Goal: Task Accomplishment & Management: Manage account settings

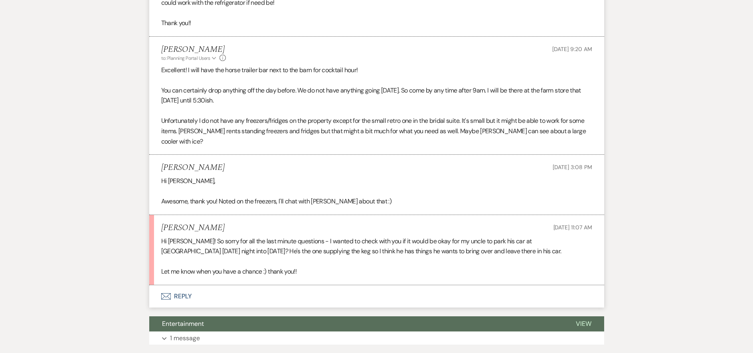
scroll to position [4370, 0]
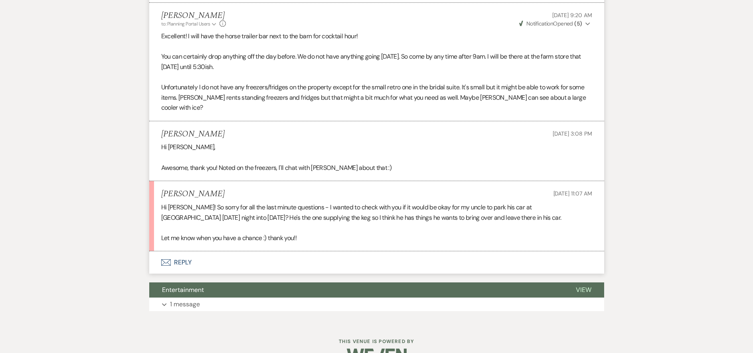
click at [184, 251] on button "Envelope Reply" at bounding box center [376, 262] width 455 height 22
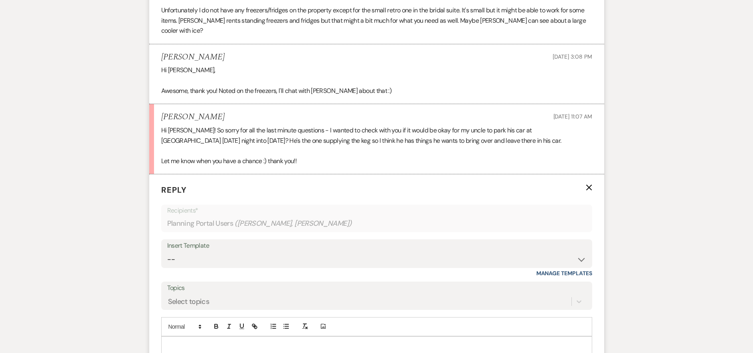
scroll to position [4450, 0]
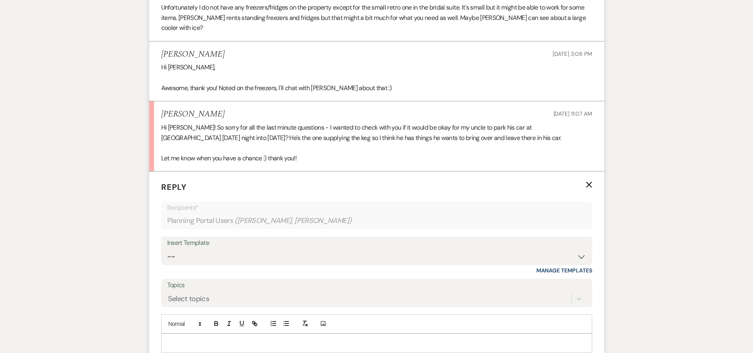
click at [202, 323] on div "Add Photo" at bounding box center [376, 323] width 431 height 19
click at [198, 339] on p at bounding box center [377, 343] width 418 height 9
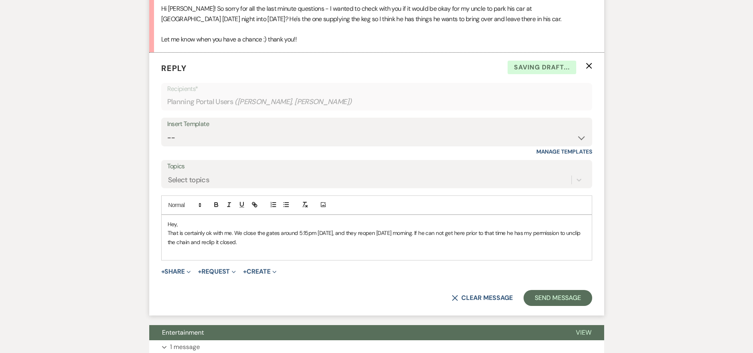
scroll to position [4571, 0]
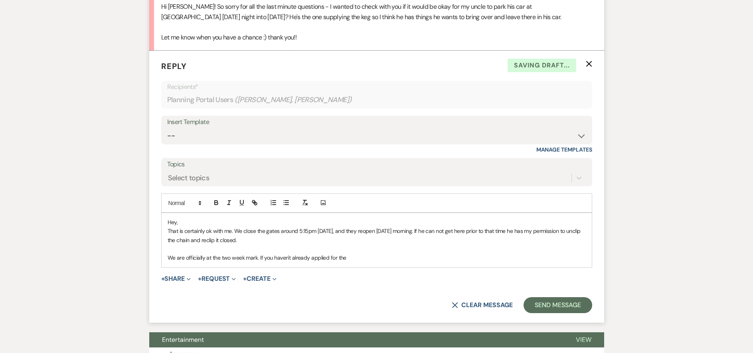
click at [348, 253] on p "We are officially at the two week mark. If you haven't already applied for the" at bounding box center [377, 257] width 418 height 9
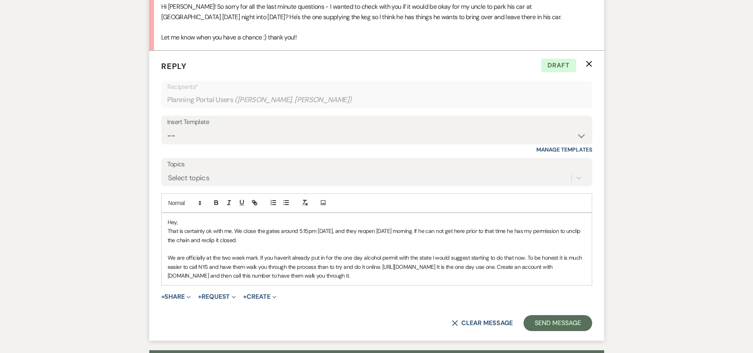
drag, startPoint x: 389, startPoint y: 273, endPoint x: 375, endPoint y: 266, distance: 15.5
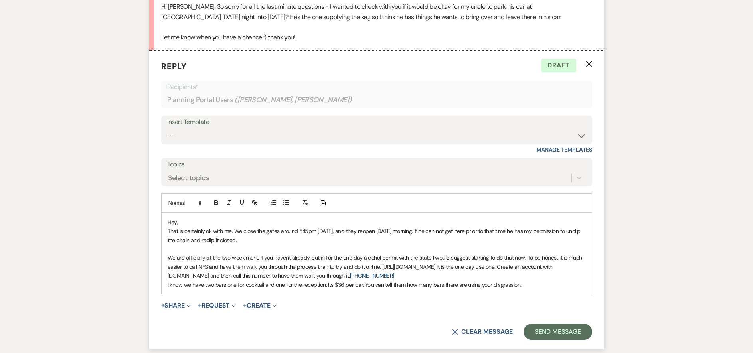
click at [535, 280] on div "Hey, That is certainly ok with me. We close the gates around 5:15pm [DATE], and…" at bounding box center [377, 253] width 430 height 81
click at [513, 253] on p "We are officially at the two week mark. If you haven't already put in for the o…" at bounding box center [377, 266] width 418 height 27
click at [525, 253] on p "We are officially at the two week mark. If you haven't already put in for the o…" at bounding box center [377, 266] width 418 height 27
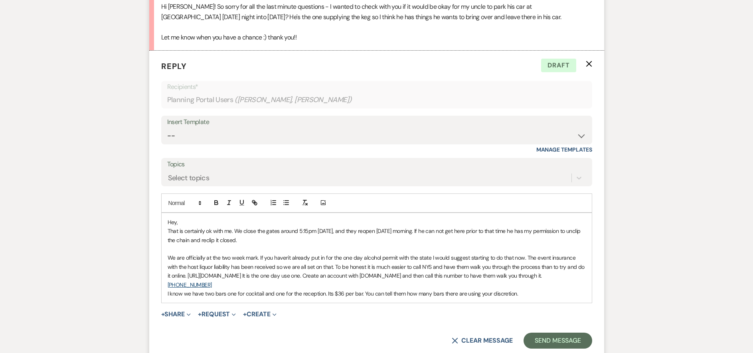
click at [527, 289] on p "I know we have two bars one for cocktail and one for the reception. Its $36 per…" at bounding box center [377, 293] width 418 height 9
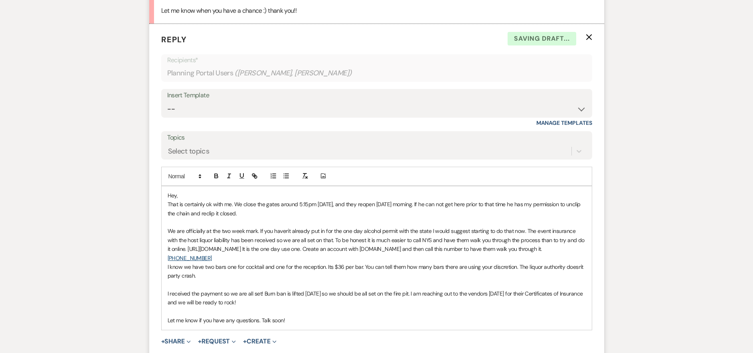
scroll to position [4611, 0]
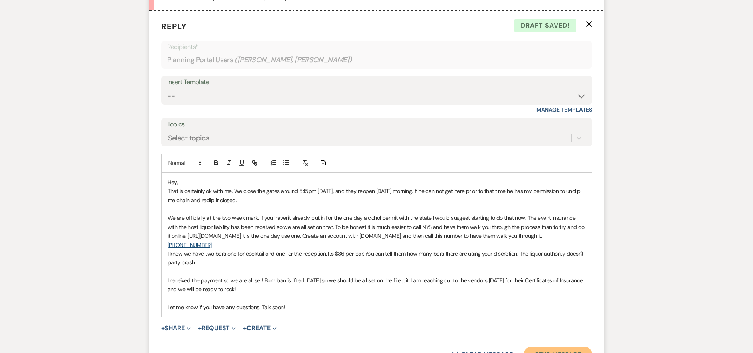
click at [563, 347] on button "Send Message" at bounding box center [558, 355] width 68 height 16
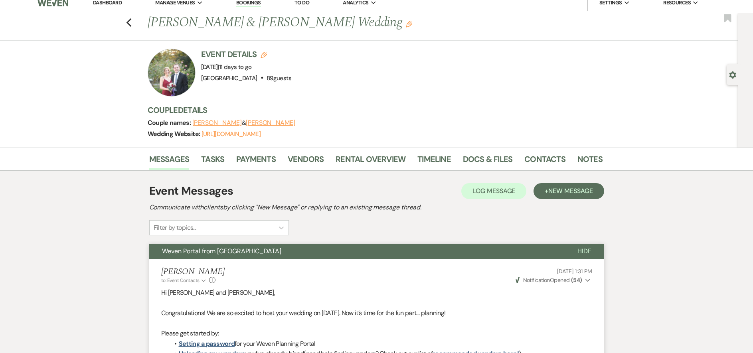
scroll to position [0, 0]
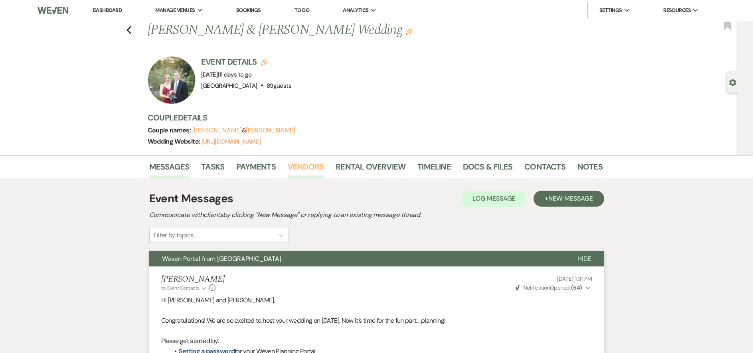
click at [312, 170] on link "Vendors" at bounding box center [306, 169] width 36 height 18
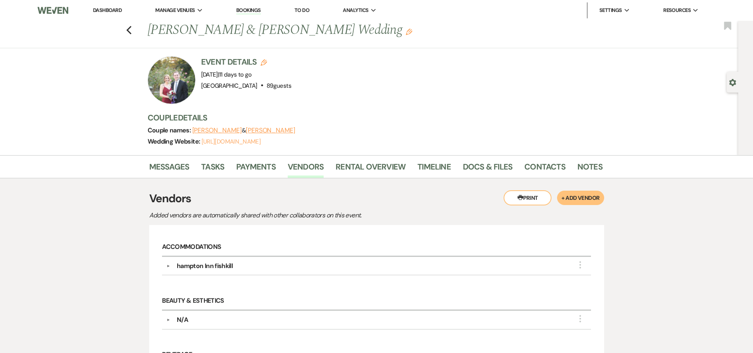
click at [251, 140] on link "[URL][DOMAIN_NAME]" at bounding box center [231, 142] width 59 height 8
click at [484, 164] on link "Docs & Files" at bounding box center [487, 169] width 49 height 18
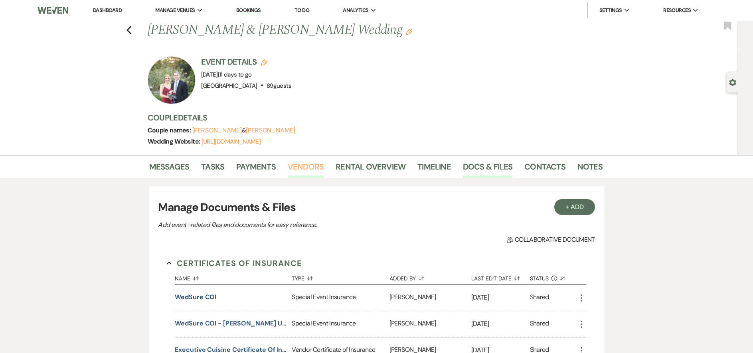
click at [306, 170] on link "Vendors" at bounding box center [306, 169] width 36 height 18
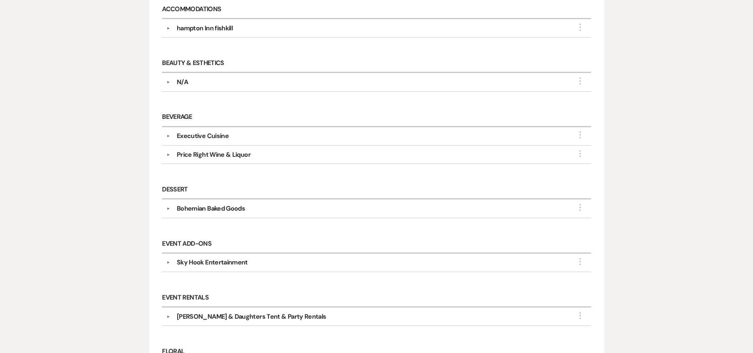
scroll to position [279, 0]
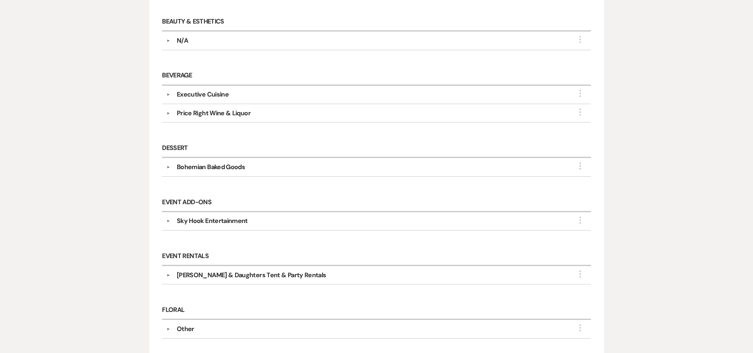
click at [205, 221] on div "Sky Hook Entertainment" at bounding box center [212, 221] width 71 height 10
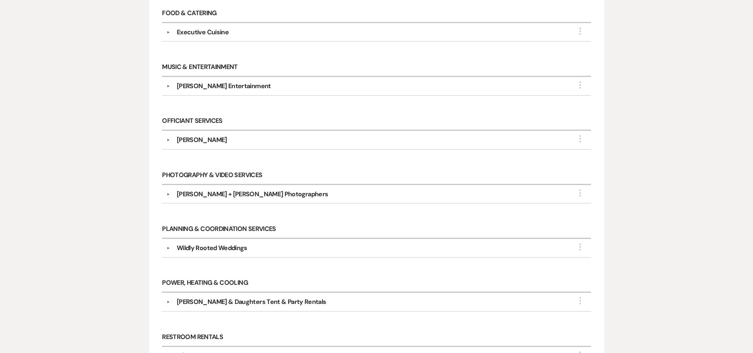
scroll to position [758, 0]
click at [223, 195] on div "[PERSON_NAME] + [PERSON_NAME] Photographers" at bounding box center [252, 194] width 151 height 10
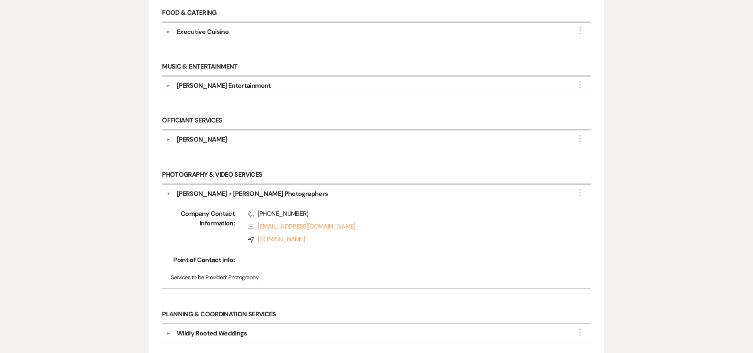
click at [239, 144] on div "[PERSON_NAME]" at bounding box center [378, 140] width 416 height 10
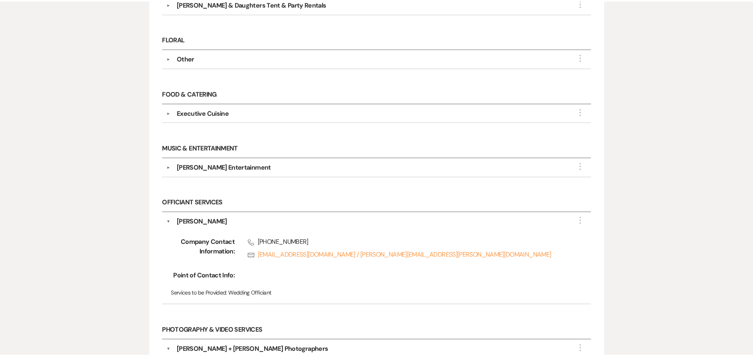
scroll to position [678, 0]
click at [207, 165] on div "[PERSON_NAME] Entertainment" at bounding box center [224, 166] width 94 height 10
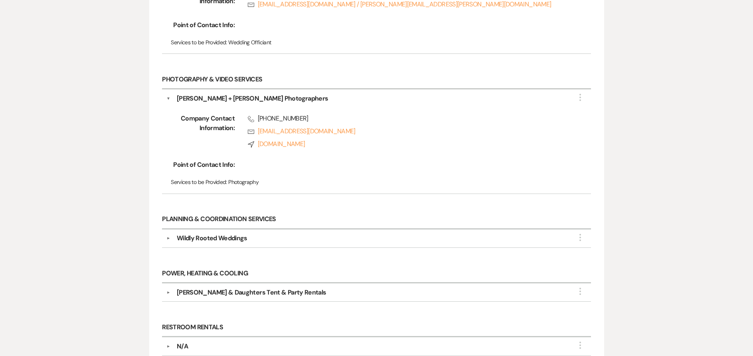
scroll to position [1077, 0]
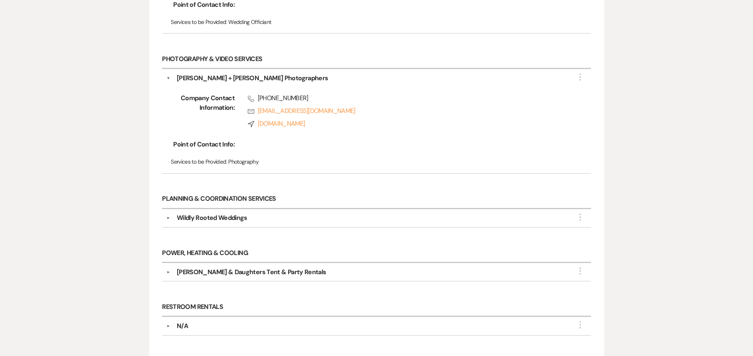
click at [235, 219] on div "Wildly Rooted Weddings" at bounding box center [212, 218] width 71 height 10
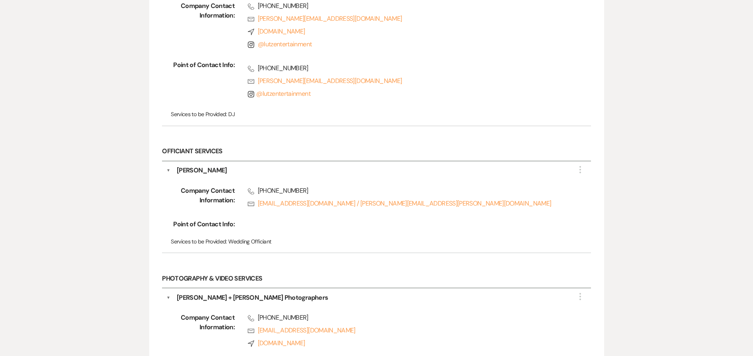
scroll to position [838, 0]
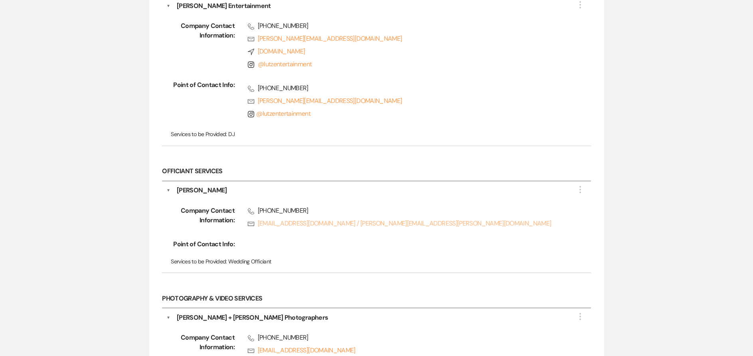
click at [338, 225] on link "Rsvp [EMAIL_ADDRESS][DOMAIN_NAME] / [PERSON_NAME][EMAIL_ADDRESS][PERSON_NAME][D…" at bounding box center [407, 224] width 318 height 10
click at [263, 225] on link "Rsvp [EMAIL_ADDRESS][DOMAIN_NAME] / [PERSON_NAME][EMAIL_ADDRESS][PERSON_NAME][D…" at bounding box center [407, 224] width 318 height 10
drag, startPoint x: 222, startPoint y: 192, endPoint x: 178, endPoint y: 191, distance: 44.7
click at [178, 191] on div "[PERSON_NAME]" at bounding box center [202, 191] width 50 height 10
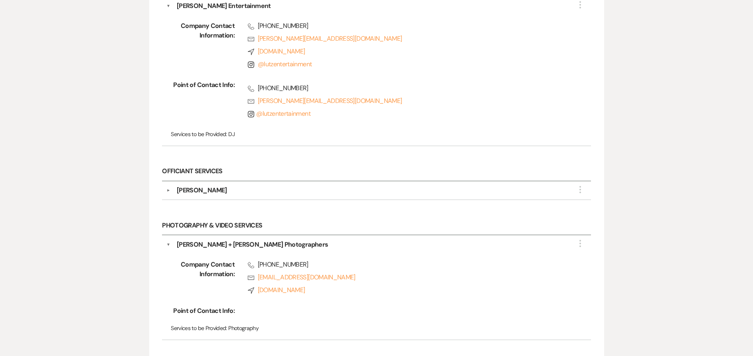
copy div "[PERSON_NAME]"
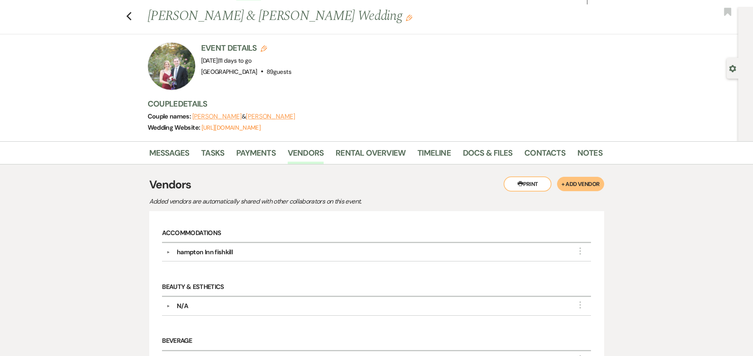
scroll to position [0, 0]
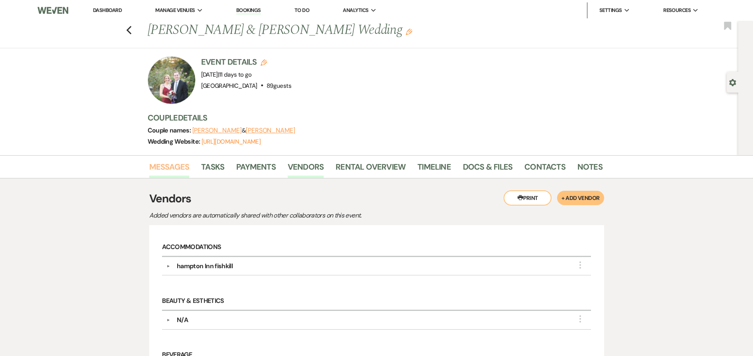
click at [170, 173] on link "Messages" at bounding box center [169, 169] width 40 height 18
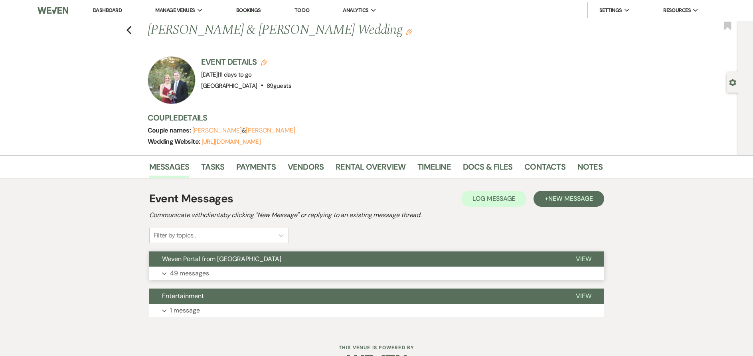
click at [200, 275] on p "49 messages" at bounding box center [189, 273] width 39 height 10
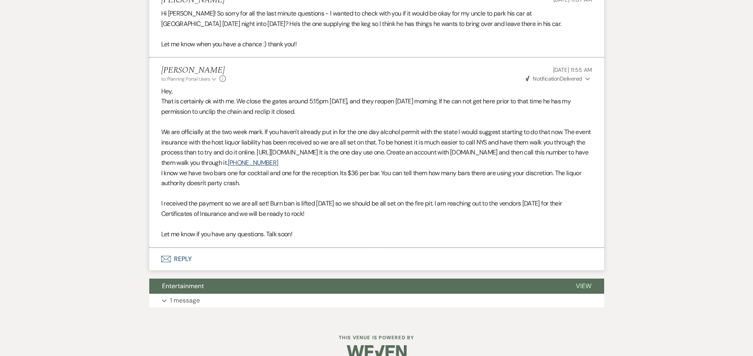
scroll to position [4568, 0]
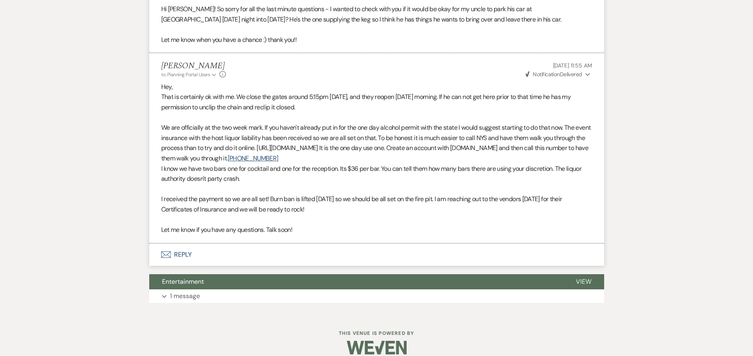
click at [180, 244] on button "Envelope Reply" at bounding box center [376, 254] width 455 height 22
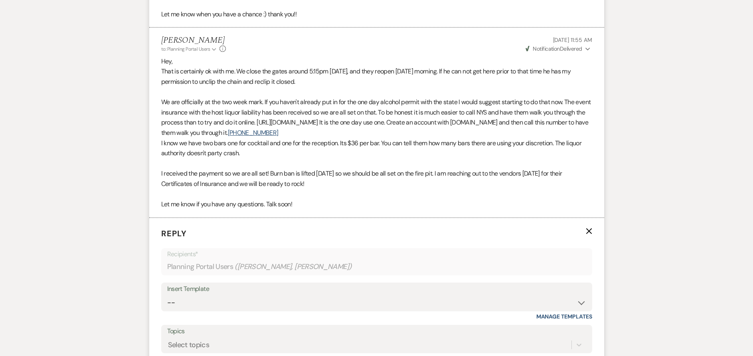
scroll to position [4688, 0]
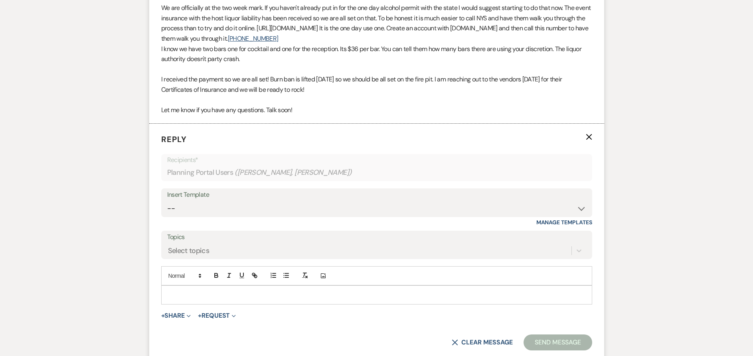
click at [199, 290] on p at bounding box center [377, 294] width 418 height 9
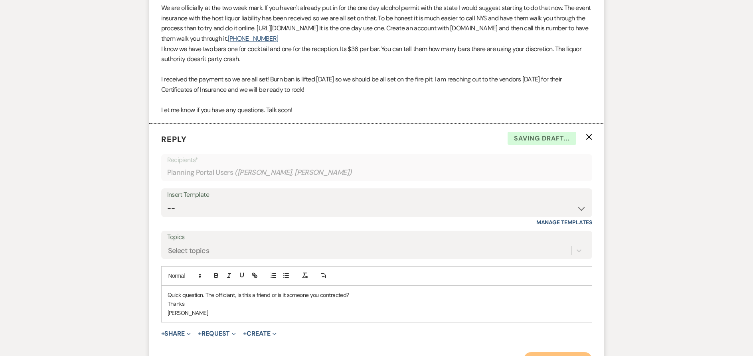
click at [544, 352] on button "Send Message" at bounding box center [558, 360] width 68 height 16
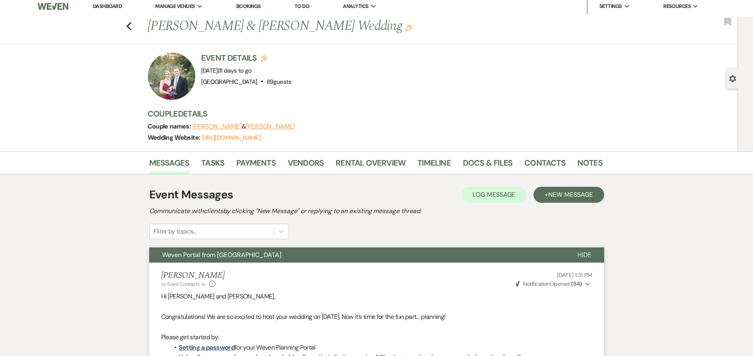
scroll to position [0, 0]
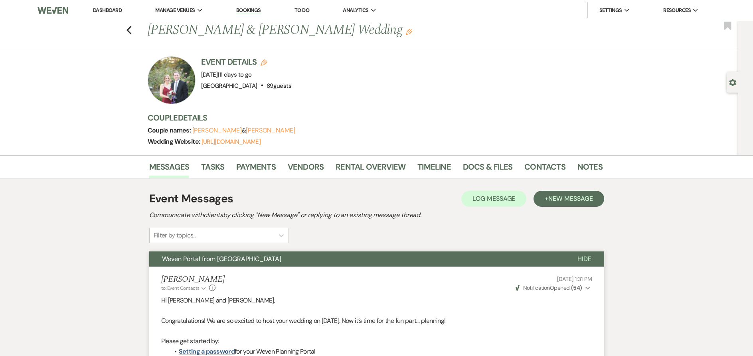
click at [104, 11] on link "Dashboard" at bounding box center [107, 10] width 29 height 7
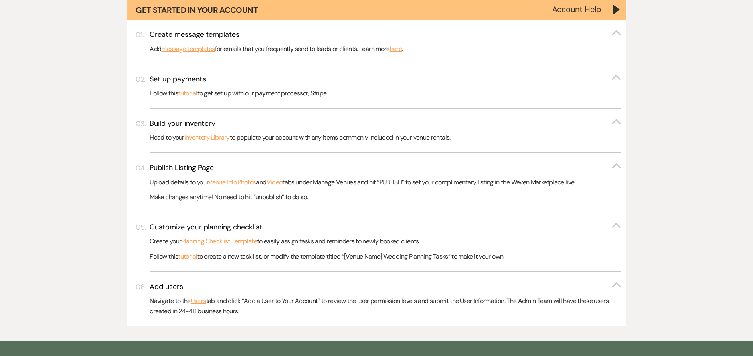
scroll to position [319, 0]
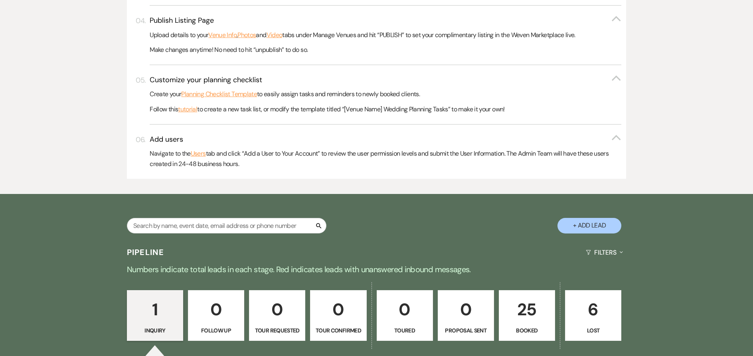
click at [516, 321] on p "25" at bounding box center [527, 309] width 46 height 27
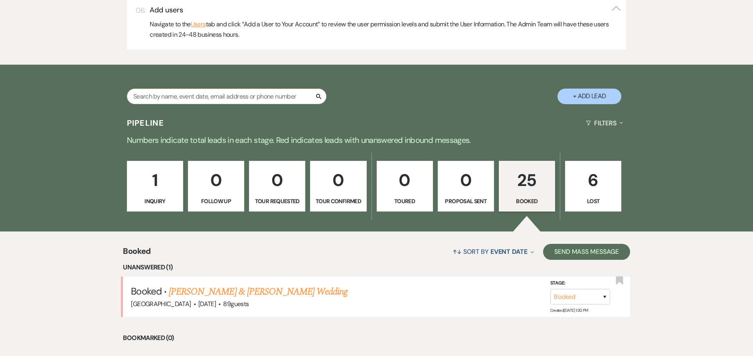
scroll to position [599, 0]
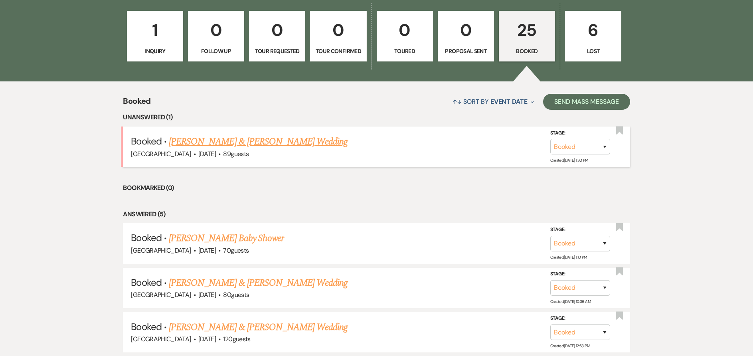
click at [242, 138] on link "[PERSON_NAME] & [PERSON_NAME] Wedding" at bounding box center [258, 141] width 179 height 14
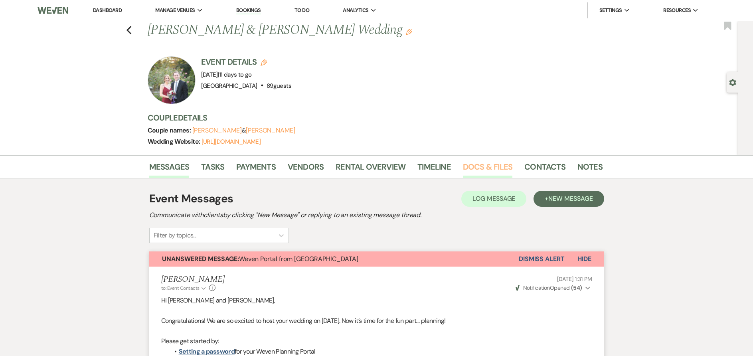
click at [467, 166] on link "Docs & Files" at bounding box center [487, 169] width 49 height 18
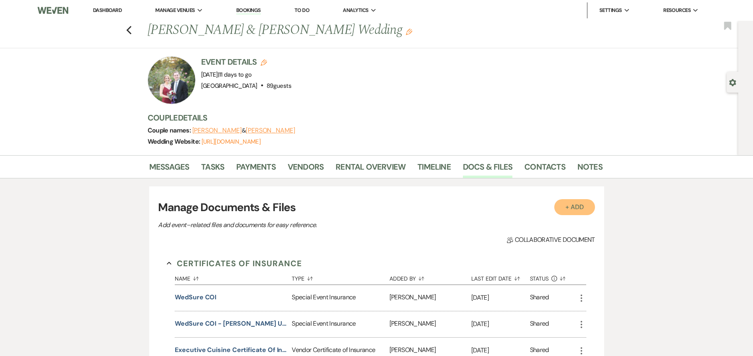
click at [568, 208] on button "+ Add" at bounding box center [574, 207] width 41 height 16
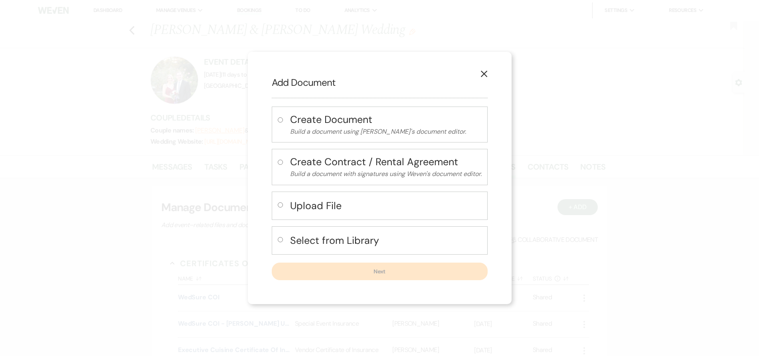
click at [278, 207] on label at bounding box center [282, 207] width 8 height 13
click at [278, 207] on input "radio" at bounding box center [280, 204] width 5 height 5
radio input "true"
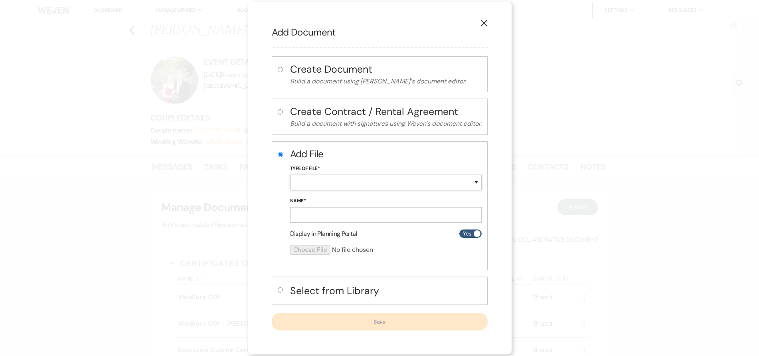
click at [326, 180] on select "Special Event Insurance Vendor Certificate of Insurance Contracts / Rental Agre…" at bounding box center [386, 183] width 192 height 16
select select "18"
click at [290, 175] on select "Special Event Insurance Vendor Certificate of Insurance Contracts / Rental Agre…" at bounding box center [386, 183] width 192 height 16
click at [298, 213] on input "Name*" at bounding box center [386, 215] width 192 height 16
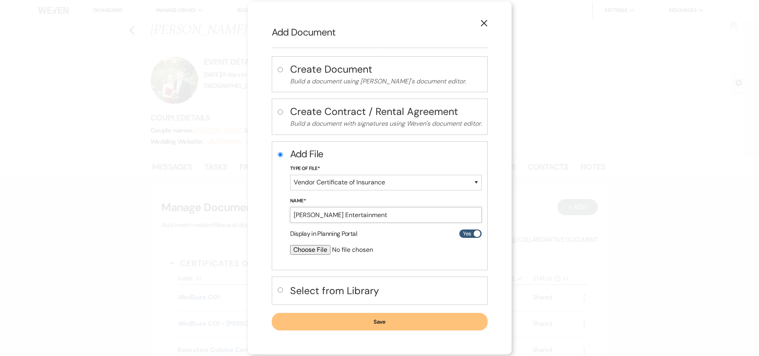
type input "[PERSON_NAME] Entertainment"
click at [299, 247] on input "file" at bounding box center [364, 250] width 149 height 10
type input "C:\fakepath\[PERSON_NAME] Entertainment Liability Insurance for [DATE] [PERSON_…"
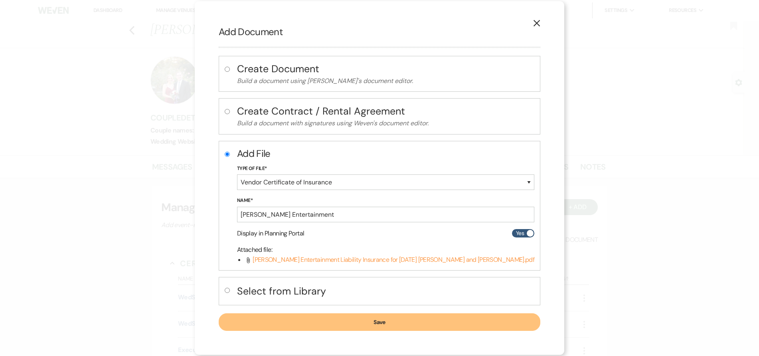
click at [370, 324] on button "Save" at bounding box center [380, 322] width 322 height 18
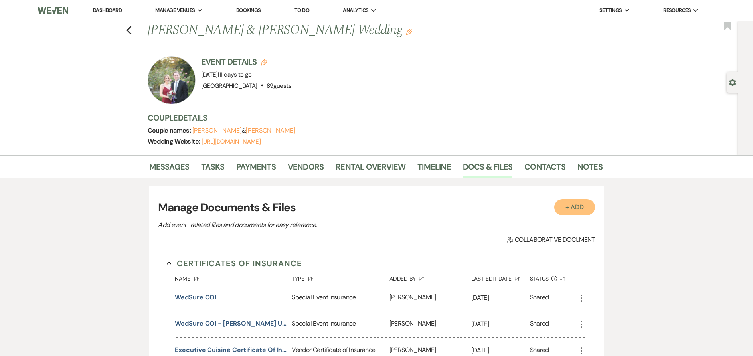
click at [573, 209] on button "+ Add" at bounding box center [574, 207] width 41 height 16
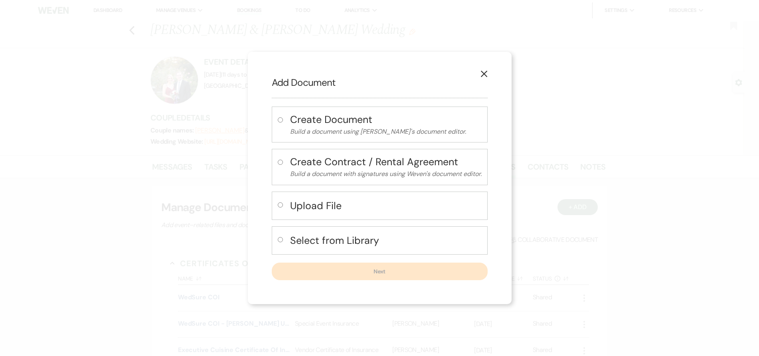
click at [278, 201] on label at bounding box center [282, 207] width 8 height 13
click at [278, 202] on input "radio" at bounding box center [280, 204] width 5 height 5
radio input "true"
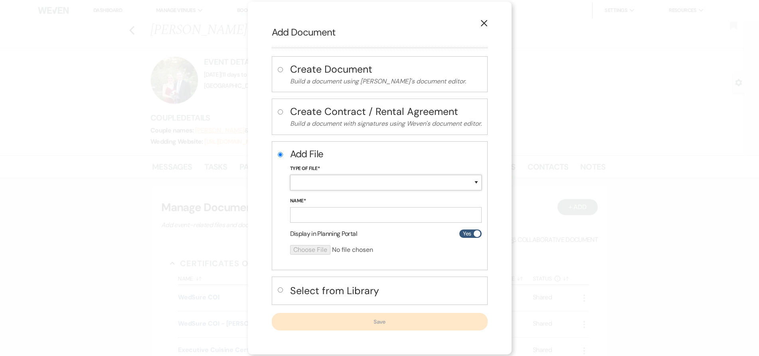
click at [324, 184] on select "Special Event Insurance Vendor Certificate of Insurance Contracts / Rental Agre…" at bounding box center [386, 183] width 192 height 16
select select "18"
click at [290, 175] on select "Special Event Insurance Vendor Certificate of Insurance Contracts / Rental Agre…" at bounding box center [386, 183] width 192 height 16
click at [328, 223] on form "Add File Type of File* Special Event Insurance Vendor Certificate of Insurance …" at bounding box center [386, 204] width 192 height 114
click at [326, 217] on input "Name*" at bounding box center [386, 215] width 192 height 16
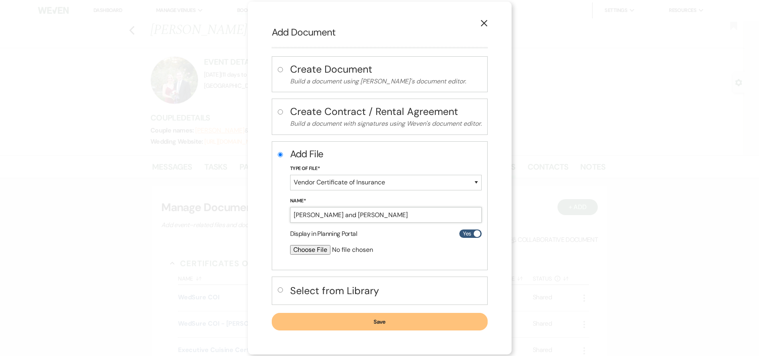
type input "[PERSON_NAME] and [PERSON_NAME]"
click at [326, 251] on input "file" at bounding box center [364, 250] width 149 height 10
type input "C:\fakepath\Certificate_FVP047821.pdf"
click at [364, 324] on button "Save" at bounding box center [380, 322] width 216 height 18
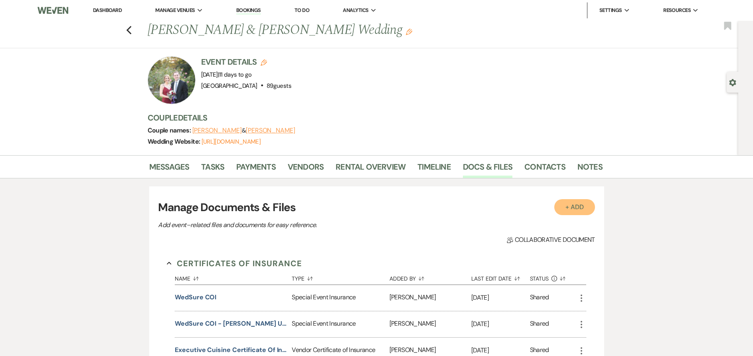
click at [577, 203] on button "+ Add" at bounding box center [574, 207] width 41 height 16
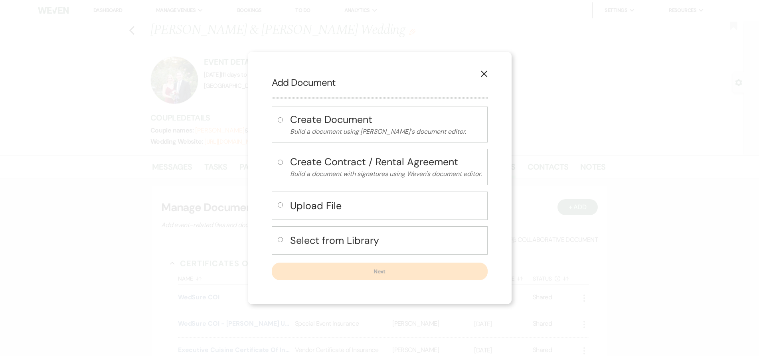
click at [295, 208] on h4 "Upload File" at bounding box center [386, 206] width 192 height 14
radio input "true"
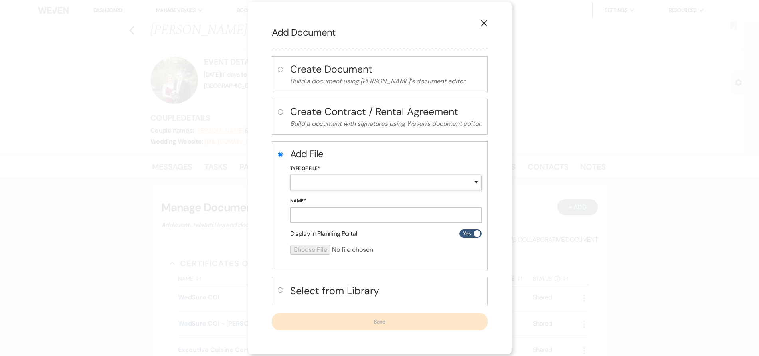
click at [309, 177] on select "Special Event Insurance Vendor Certificate of Insurance Contracts / Rental Agre…" at bounding box center [386, 183] width 192 height 16
select select "18"
click at [290, 175] on select "Special Event Insurance Vendor Certificate of Insurance Contracts / Rental Agre…" at bounding box center [386, 183] width 192 height 16
click at [316, 220] on input "Name*" at bounding box center [386, 215] width 192 height 16
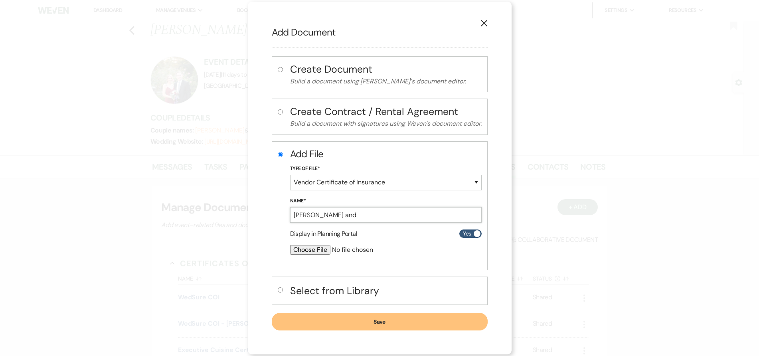
type input "[PERSON_NAME] and [PERSON_NAME]"
click at [304, 251] on input "file" at bounding box center [364, 250] width 149 height 10
type input "C:\fakepath\Certificate_FVP047821.pdf"
click at [384, 320] on button "Save" at bounding box center [380, 322] width 216 height 18
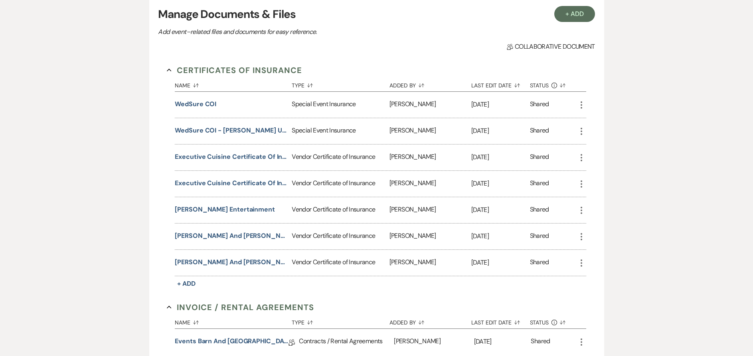
scroll to position [200, 0]
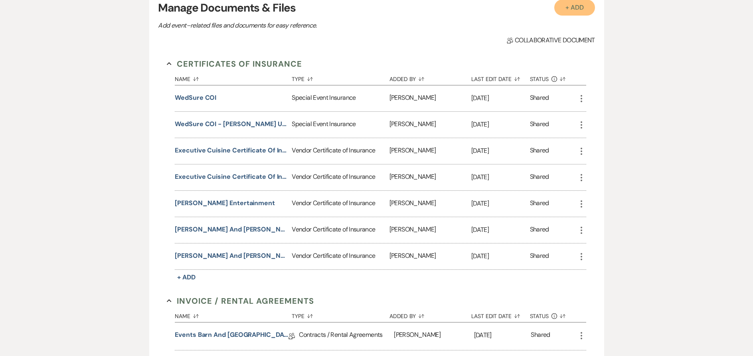
click at [567, 13] on button "+ Add" at bounding box center [574, 8] width 41 height 16
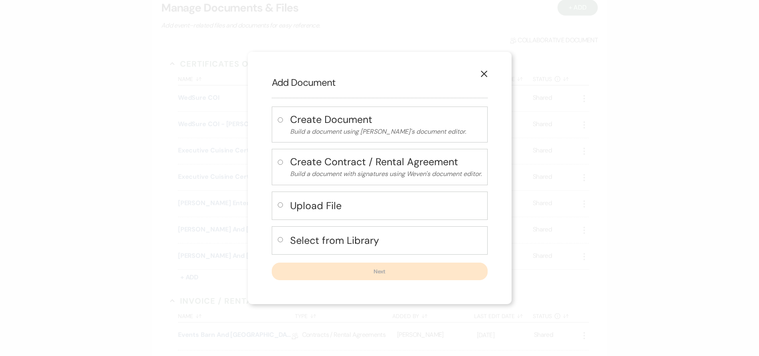
click at [276, 204] on div "Upload File" at bounding box center [380, 206] width 216 height 28
click at [280, 204] on input "radio" at bounding box center [280, 204] width 5 height 5
radio input "true"
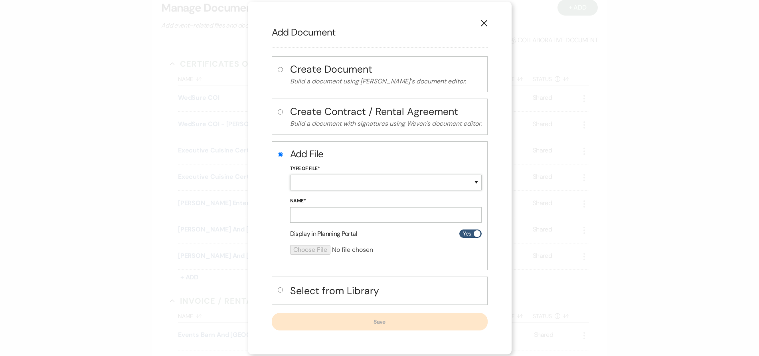
click at [351, 178] on select "Special Event Insurance Vendor Certificate of Insurance Contracts / Rental Agre…" at bounding box center [386, 183] width 192 height 16
select select "18"
click at [290, 175] on select "Special Event Insurance Vendor Certificate of Insurance Contracts / Rental Agre…" at bounding box center [386, 183] width 192 height 16
click at [310, 218] on input "Name*" at bounding box center [386, 215] width 192 height 16
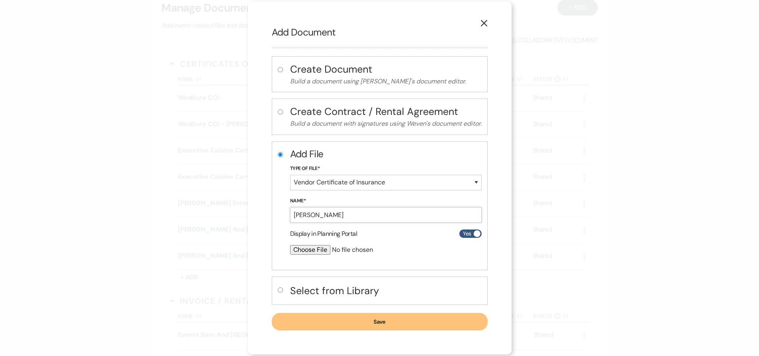
type input "[PERSON_NAME] Entertainment"
click at [305, 251] on input "file" at bounding box center [364, 250] width 149 height 10
type input "C:\fakepath\Certificates.pdf"
click at [367, 326] on button "Save" at bounding box center [380, 322] width 216 height 18
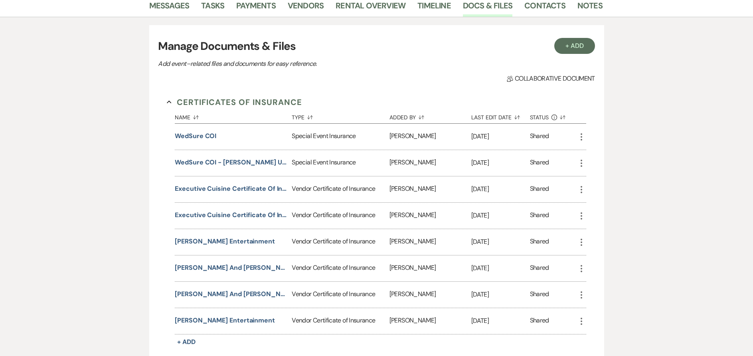
scroll to position [160, 0]
